Goal: Task Accomplishment & Management: Manage account settings

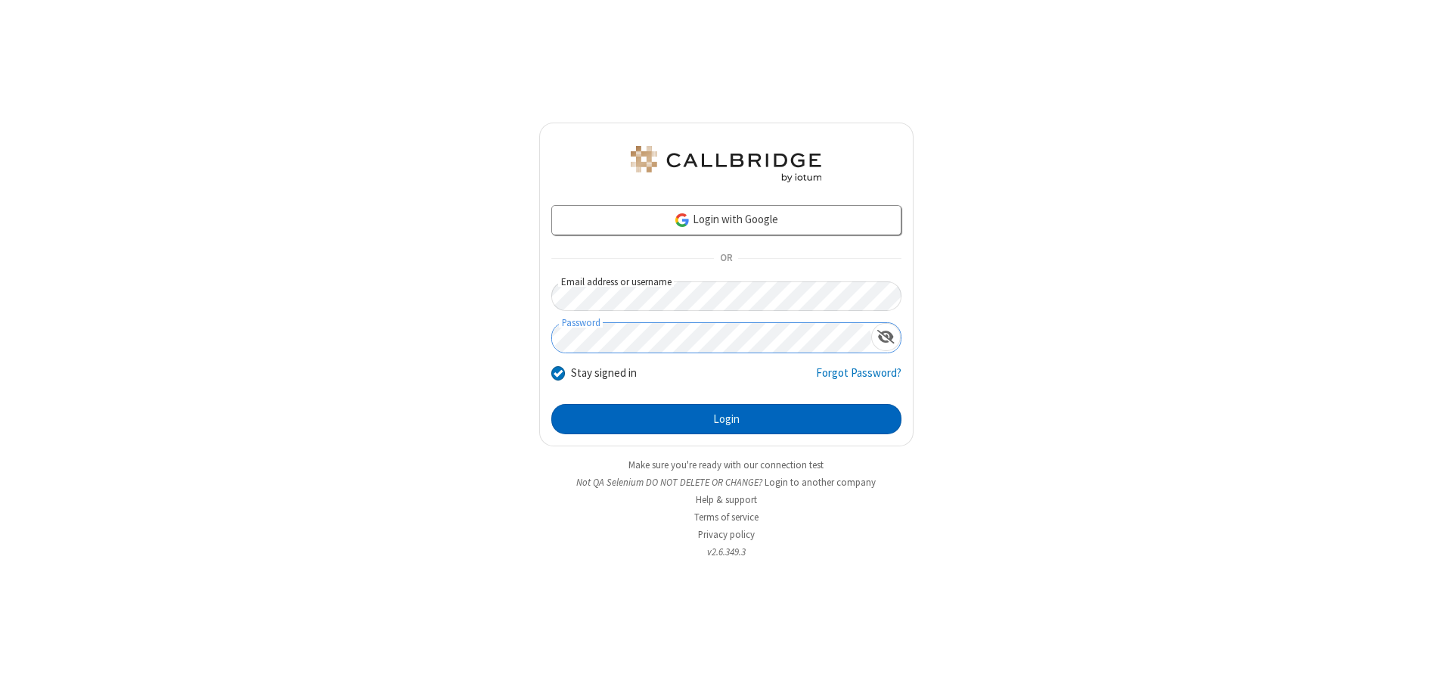
click at [726, 419] on button "Login" at bounding box center [726, 419] width 350 height 30
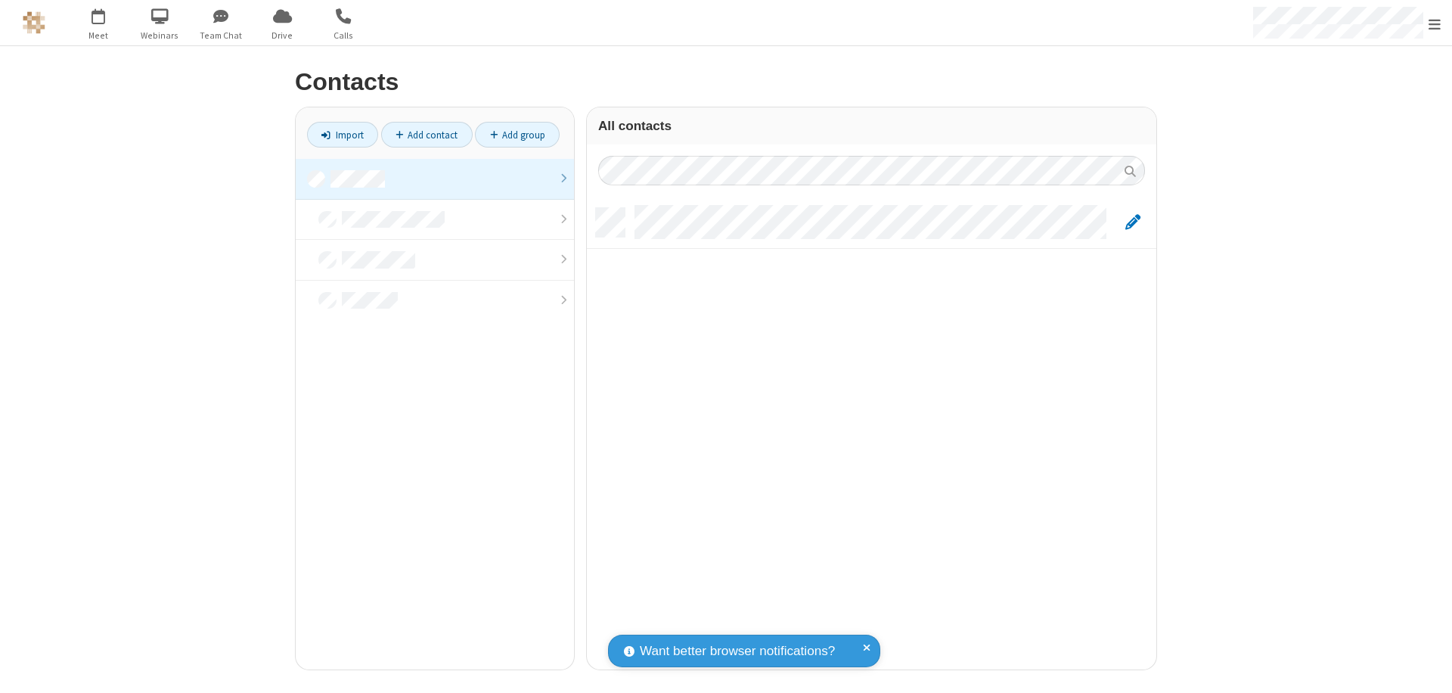
scroll to position [461, 558]
click at [435, 178] on link at bounding box center [435, 179] width 278 height 41
click at [427, 135] on link "Add contact" at bounding box center [427, 135] width 92 height 26
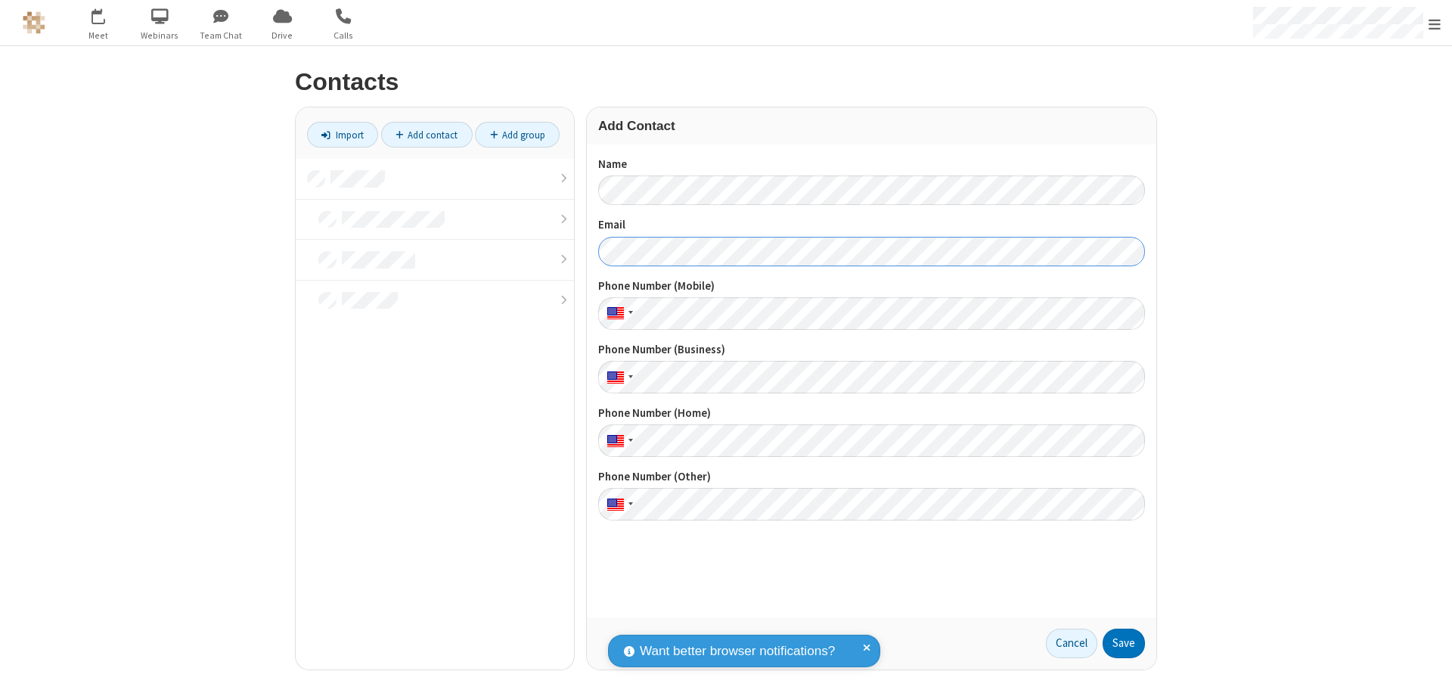
click at [1124, 643] on button "Save" at bounding box center [1124, 644] width 42 height 30
